Goal: Transaction & Acquisition: Purchase product/service

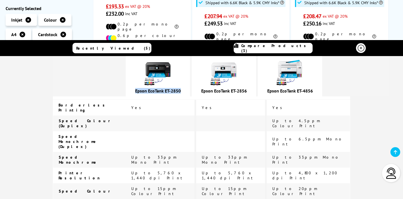
click at [238, 67] on img at bounding box center [224, 73] width 28 height 28
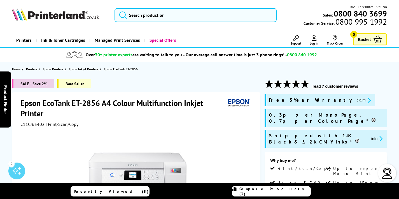
click at [313, 42] on span "Log In" at bounding box center [314, 43] width 9 height 4
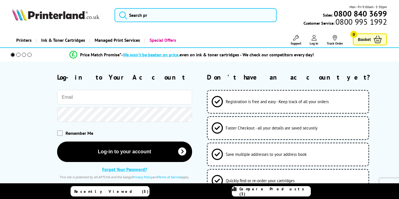
click at [103, 95] on input "email" at bounding box center [124, 97] width 135 height 15
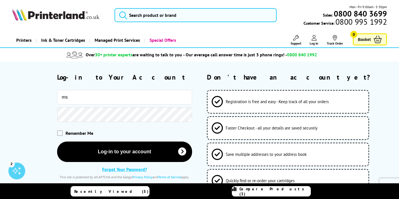
type input "m"
type input "sarnyat.uk@gmail.com"
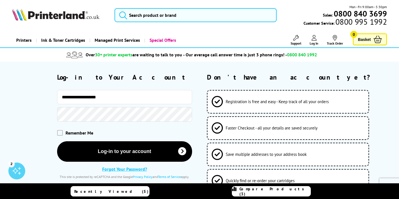
click at [57, 141] on button "Log-in to your account" at bounding box center [124, 151] width 135 height 20
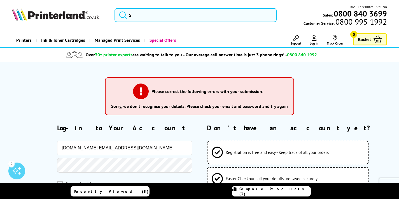
click at [114, 148] on input "sarnyat.uk@gmail.com" at bounding box center [124, 148] width 135 height 15
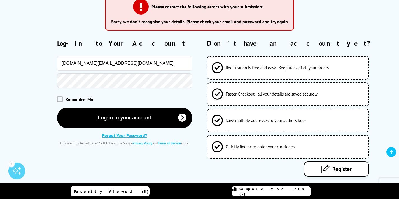
scroll to position [86, 0]
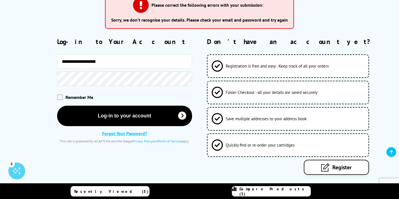
click at [351, 171] on link "Register" at bounding box center [336, 167] width 65 height 15
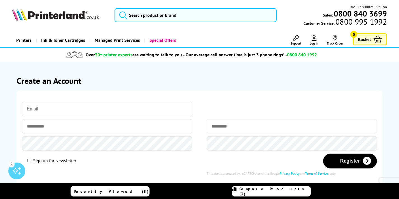
click at [94, 107] on input "email" at bounding box center [107, 109] width 170 height 15
paste input "sarnyat.uk@gmail.com"
type input "sarnyat.uk@gmail.com"
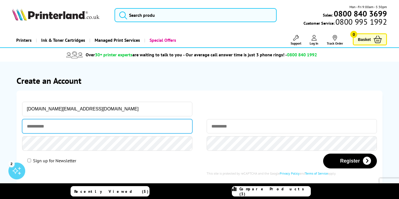
click at [68, 126] on input "text" at bounding box center [107, 126] width 170 height 14
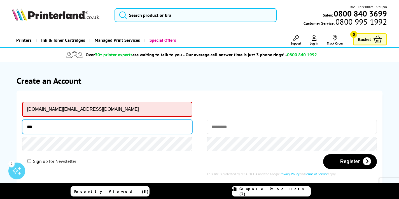
type input "***"
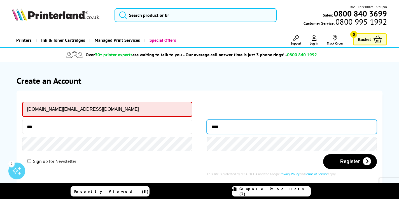
type input "****"
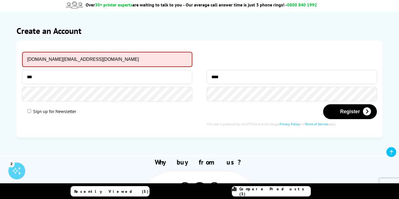
scroll to position [51, 0]
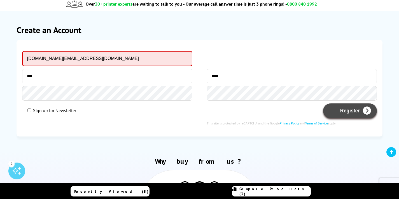
click at [364, 114] on icon "submit" at bounding box center [367, 111] width 8 height 8
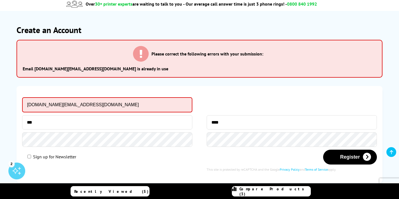
scroll to position [0, 0]
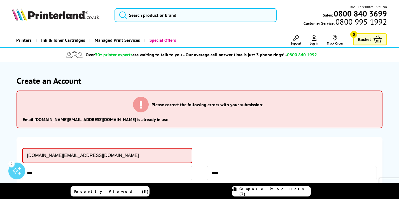
click at [315, 43] on span "Log In" at bounding box center [314, 43] width 9 height 4
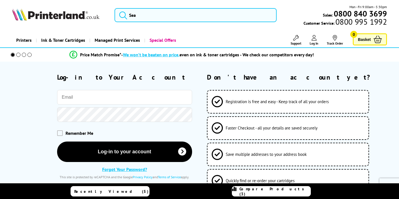
click at [71, 95] on input "email" at bounding box center [124, 97] width 135 height 15
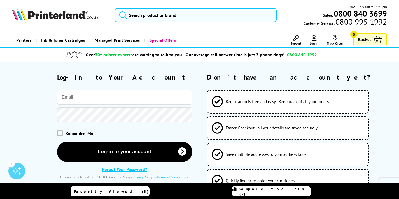
type input "sarnyat.uk@gmail.com"
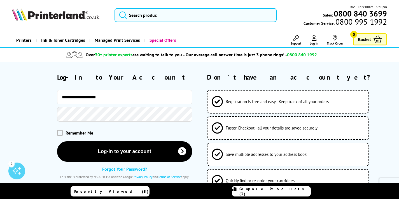
click at [57, 141] on button "Log-in to your account" at bounding box center [124, 151] width 135 height 20
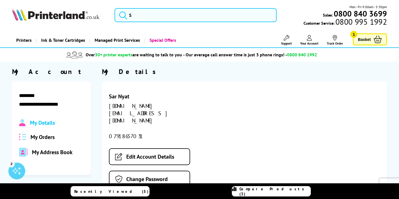
click at [357, 37] on link "Basket 1" at bounding box center [370, 39] width 34 height 12
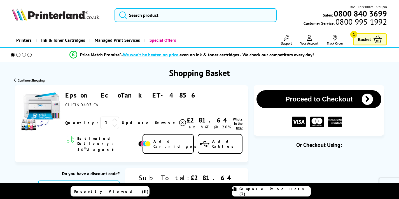
scroll to position [21, 0]
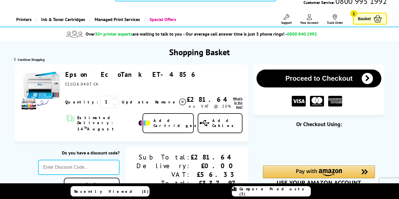
click at [179, 101] on icon at bounding box center [182, 102] width 7 height 7
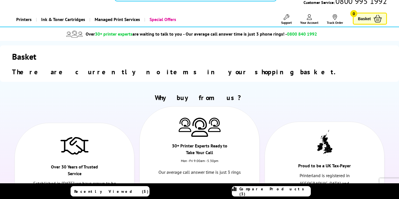
scroll to position [0, 0]
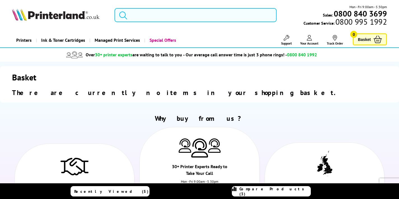
click at [139, 13] on input "search" at bounding box center [196, 15] width 162 height 14
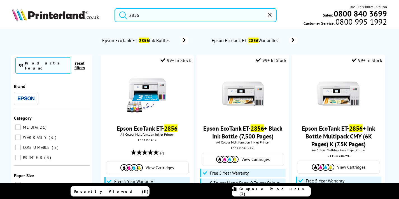
type input "2856"
click at [115, 8] on button "submit" at bounding box center [122, 14] width 14 height 12
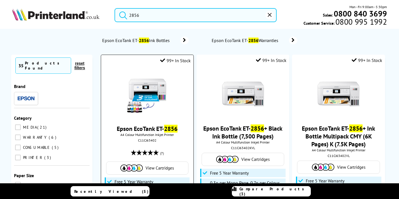
click at [158, 98] on img at bounding box center [147, 94] width 42 height 42
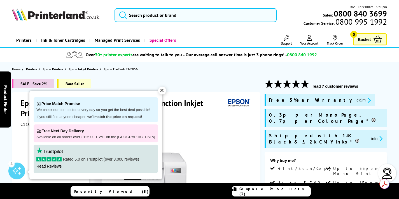
click at [158, 89] on div "✕" at bounding box center [162, 91] width 8 height 8
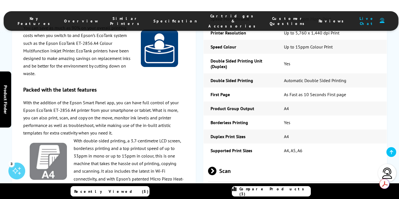
scroll to position [850, 0]
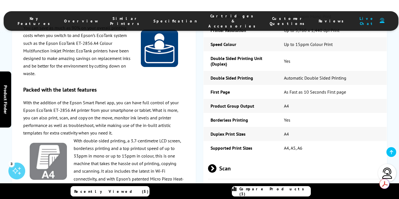
click at [226, 158] on span "Scan" at bounding box center [295, 168] width 174 height 21
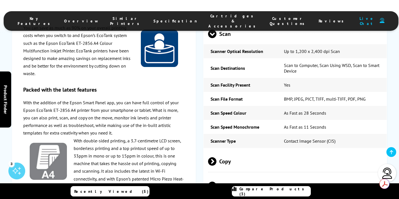
scroll to position [990, 0]
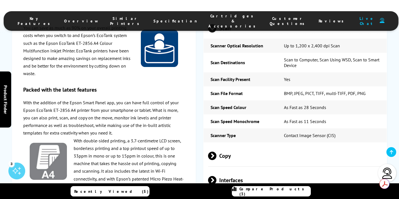
click at [224, 145] on span "Copy" at bounding box center [295, 155] width 174 height 21
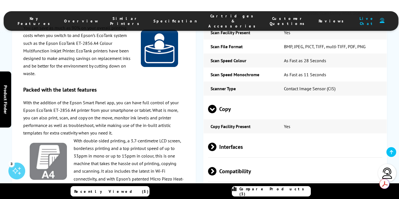
scroll to position [1038, 0]
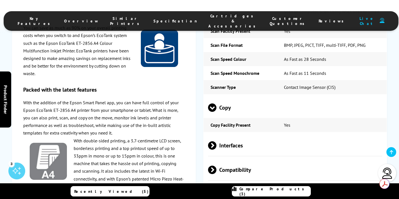
click at [223, 135] on span "Interfaces" at bounding box center [295, 145] width 174 height 21
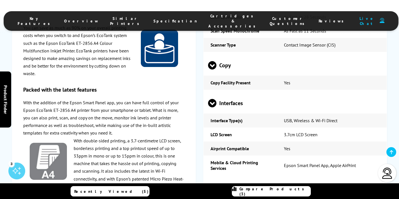
scroll to position [1112, 0]
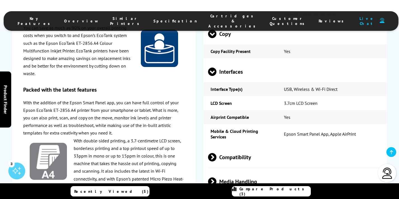
click at [225, 146] on span "Compatibility" at bounding box center [295, 156] width 174 height 21
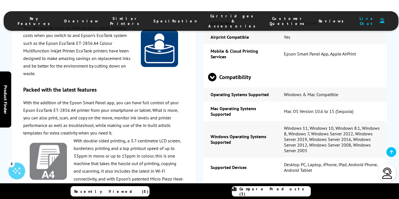
scroll to position [1208, 0]
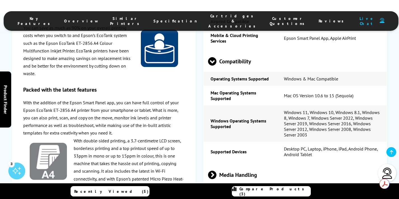
click at [227, 164] on span "Media Handling" at bounding box center [295, 174] width 174 height 21
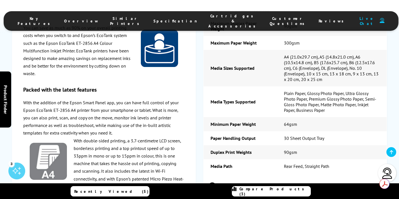
scroll to position [1408, 0]
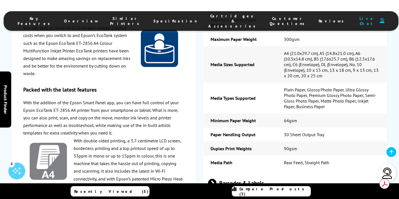
click at [265, 172] on span "Barcodes & Labels" at bounding box center [295, 182] width 174 height 21
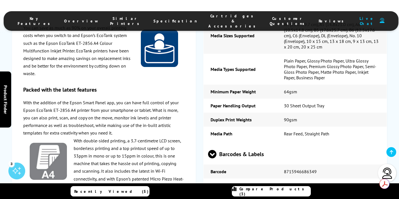
scroll to position [1443, 0]
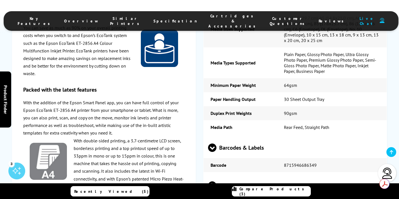
click at [261, 175] on span "Physical/Dimensions" at bounding box center [295, 185] width 174 height 21
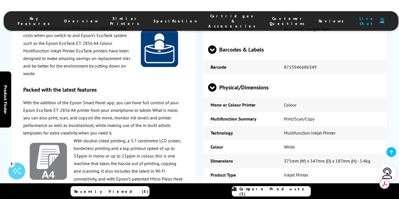
scroll to position [1552, 0]
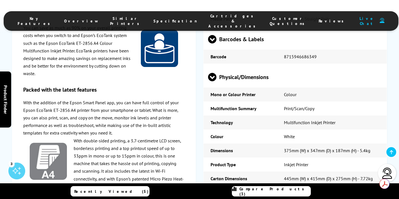
click at [239, 188] on span "Security" at bounding box center [295, 198] width 174 height 21
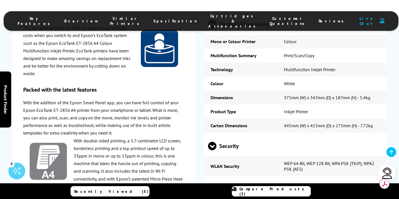
scroll to position [1634, 0]
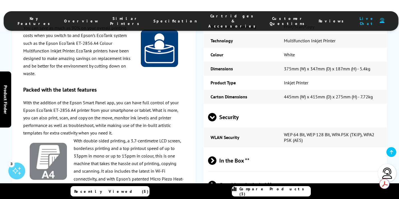
click at [236, 150] on span "In the Box **" at bounding box center [295, 160] width 174 height 21
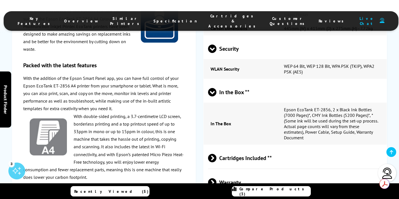
click at [236, 147] on span "Cartridges Included **" at bounding box center [295, 157] width 174 height 21
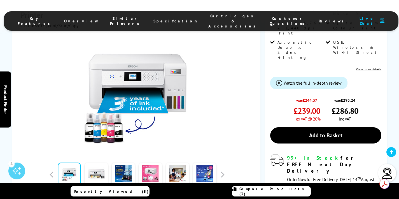
scroll to position [167, 0]
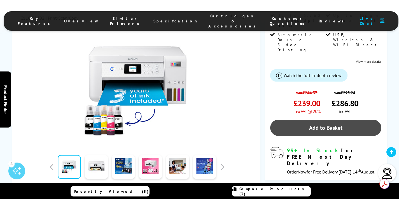
click at [318, 120] on link "Add to Basket" at bounding box center [325, 128] width 111 height 16
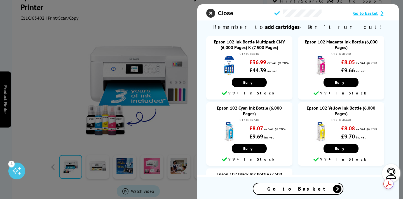
click at [210, 11] on icon "close modal" at bounding box center [210, 13] width 9 height 9
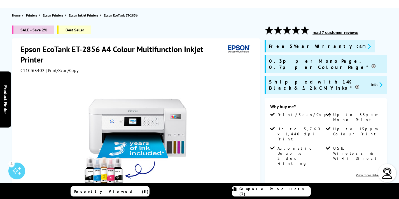
scroll to position [0, 0]
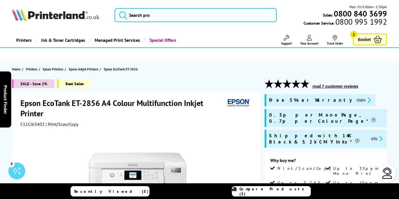
click at [363, 39] on span "Basket" at bounding box center [364, 40] width 13 height 8
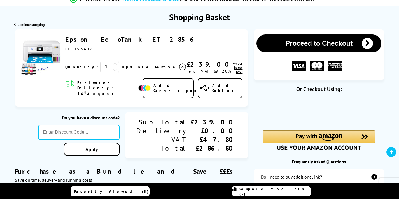
scroll to position [58, 0]
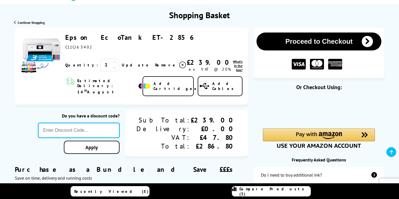
click at [120, 123] on input "text" at bounding box center [79, 130] width 82 height 15
type input "POPFIVE"
click at [120, 143] on link "Apply" at bounding box center [92, 147] width 56 height 13
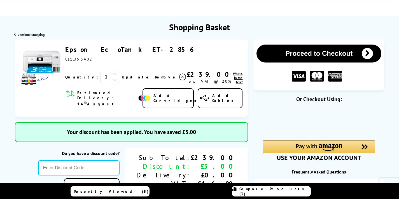
scroll to position [0, 0]
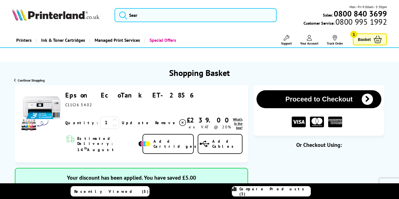
click at [314, 101] on button "Proceed to Checkout" at bounding box center [319, 99] width 125 height 18
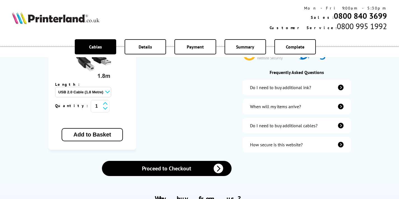
scroll to position [176, 0]
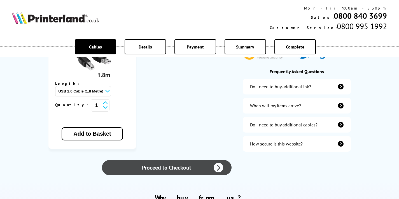
click at [198, 160] on link "Proceed to Checkout" at bounding box center [166, 167] width 129 height 15
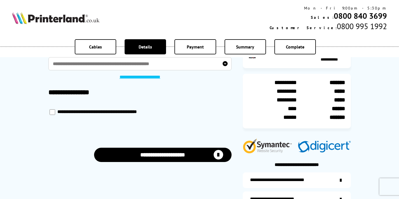
scroll to position [40, 0]
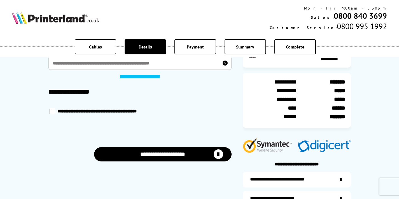
click at [168, 154] on button "**********" at bounding box center [163, 154] width 138 height 14
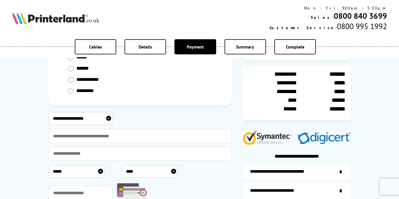
scroll to position [64, 0]
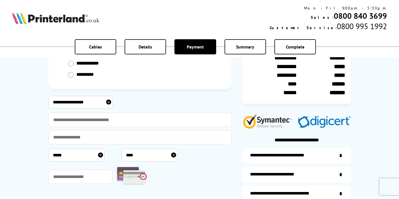
click at [88, 100] on select "**********" at bounding box center [80, 102] width 64 height 13
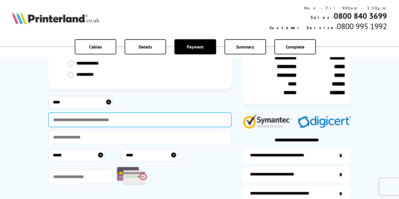
click at [63, 124] on input "text" at bounding box center [139, 120] width 183 height 14
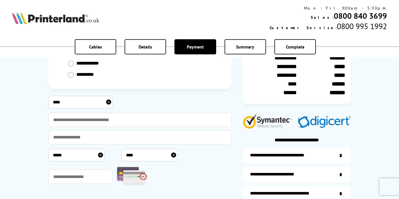
click at [77, 99] on select "**********" at bounding box center [80, 102] width 64 height 13
select select "**********"
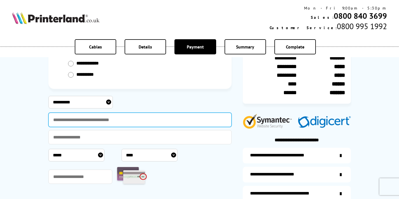
click at [86, 126] on input "text" at bounding box center [139, 120] width 183 height 14
type input "**********"
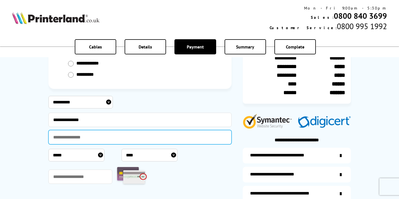
click at [78, 139] on input "text" at bounding box center [139, 137] width 183 height 14
type input "**********"
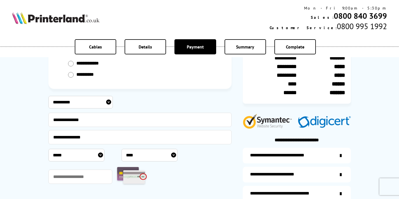
click at [61, 156] on select "***** * * * * * * * * * ** ** **" at bounding box center [76, 155] width 56 height 13
select select "*"
click at [129, 155] on select "**** **** **** **** **** **** **** **** **** **** **** **** **** **** **** ****…" at bounding box center [150, 155] width 56 height 13
select select "****"
click at [104, 173] on input "text" at bounding box center [80, 176] width 64 height 14
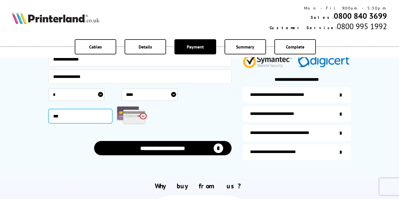
scroll to position [125, 0]
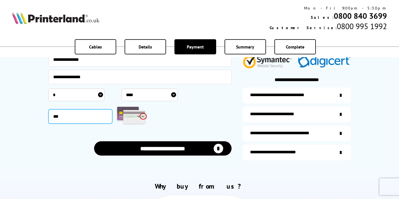
type input "***"
click at [147, 148] on button "**********" at bounding box center [163, 148] width 138 height 14
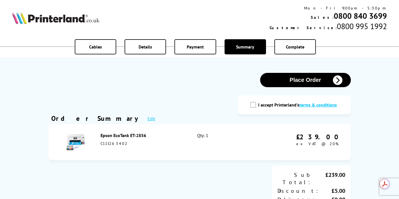
click at [255, 104] on input "I accept Printerland's terms & conditions" at bounding box center [253, 105] width 6 height 6
checkbox input "true"
click at [309, 80] on button "Place Order" at bounding box center [305, 80] width 91 height 14
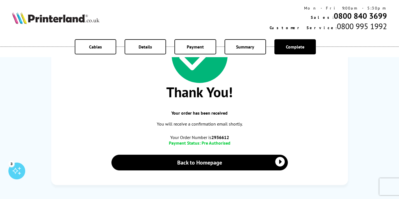
scroll to position [60, 0]
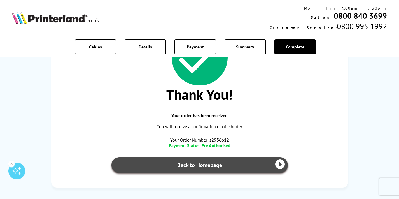
click at [201, 171] on link "Back to Homepage" at bounding box center [199, 165] width 176 height 16
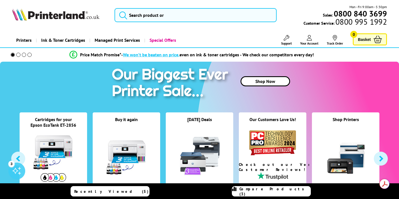
click at [257, 192] on span "Compare Products (3)" at bounding box center [274, 191] width 71 height 10
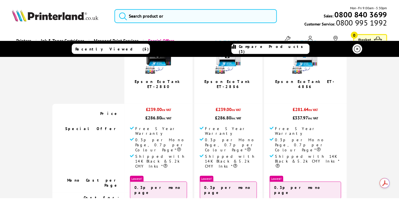
scroll to position [55, 0]
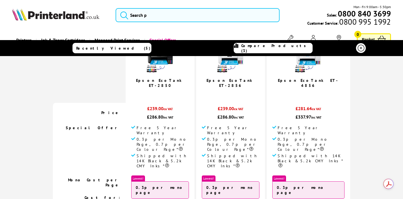
click at [362, 50] on icon at bounding box center [361, 48] width 7 height 7
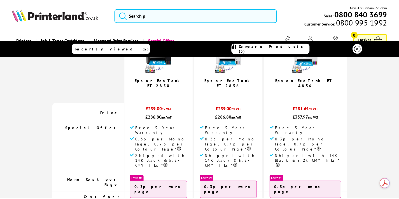
scroll to position [0, 0]
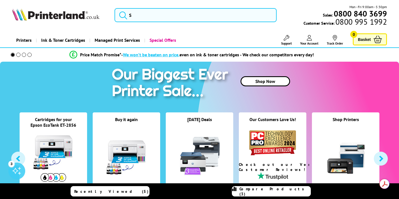
click at [311, 40] on icon at bounding box center [309, 38] width 5 height 6
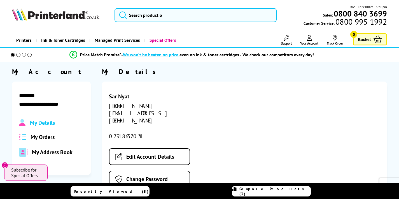
click at [36, 140] on span "My Orders" at bounding box center [43, 136] width 24 height 7
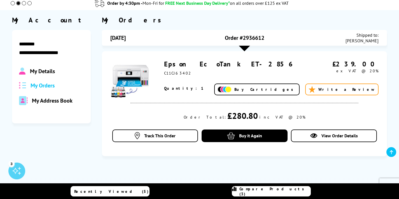
scroll to position [52, 0]
